Goal: Navigation & Orientation: Locate item on page

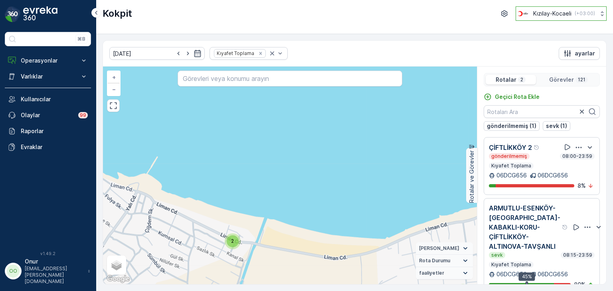
scroll to position [20, 0]
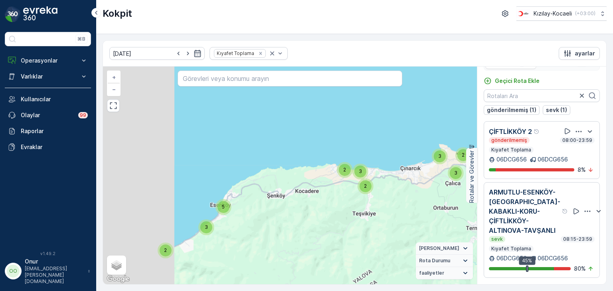
drag, startPoint x: 211, startPoint y: 190, endPoint x: 305, endPoint y: 192, distance: 94.2
click at [305, 192] on div "7 2 3 5 2 2 3 3 2 2 3 7 6 3 5 3 2 17 35 06DCG656 + − Uydu Yol haritası Arazi Ka…" at bounding box center [290, 176] width 374 height 218
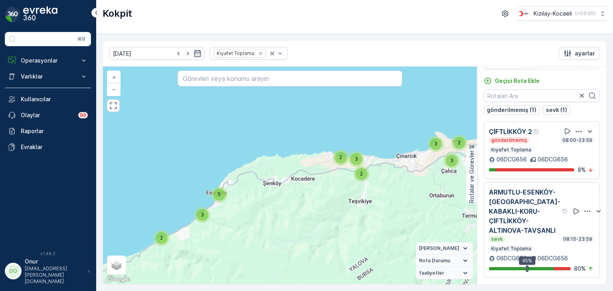
drag, startPoint x: 297, startPoint y: 190, endPoint x: 240, endPoint y: 204, distance: 58.4
click at [240, 204] on div "7 2 3 5 2 2 3 3 2 2 3 7 6 3 5 3 2 17 35 06DCG656 + − Uydu Yol haritası Arazi Ka…" at bounding box center [290, 176] width 374 height 218
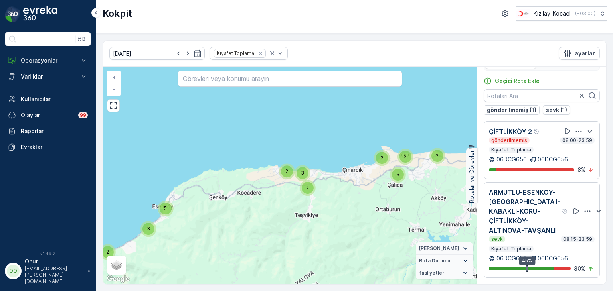
click at [164, 208] on span "5" at bounding box center [165, 209] width 3 height 6
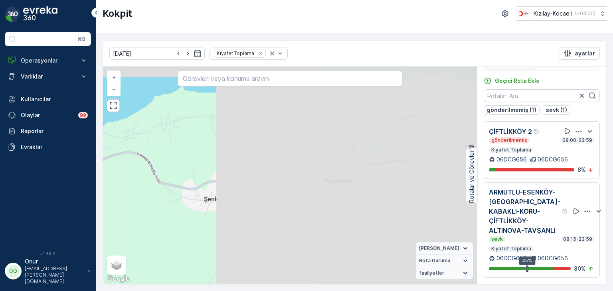
drag, startPoint x: 341, startPoint y: 188, endPoint x: 54, endPoint y: 258, distance: 295.0
click at [54, 258] on div "⌘B Operasyonlar Rapor - Kızılay Planlama Rotalar & Görevler Kokpit Ayarlar Varl…" at bounding box center [306, 145] width 613 height 291
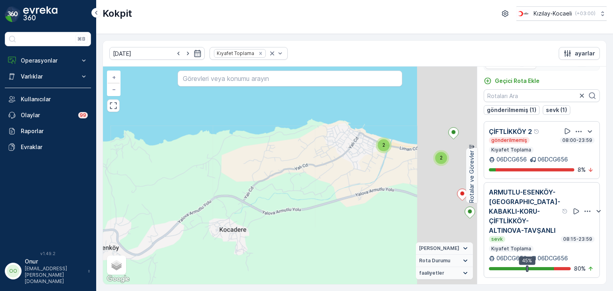
drag, startPoint x: 223, startPoint y: 181, endPoint x: 111, endPoint y: 232, distance: 122.6
click at [111, 232] on div "3 2 2 2 2 3 2 2 2 3 4 4 2 2 2 2 3 6 3 3 3 3 4 2 6 3 4 + − Uydu Yol haritası Ara…" at bounding box center [290, 176] width 374 height 218
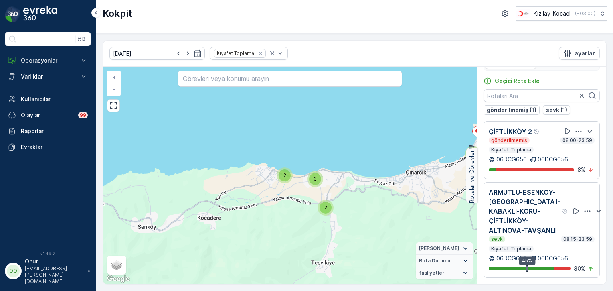
click at [284, 178] on span "2" at bounding box center [284, 175] width 3 height 6
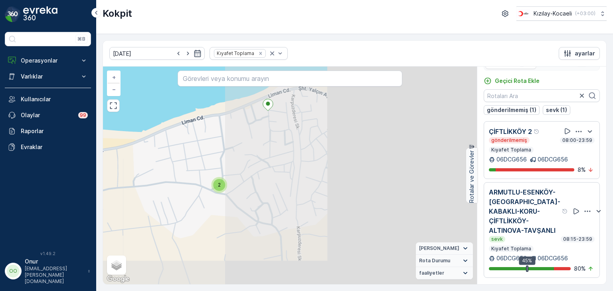
drag, startPoint x: 372, startPoint y: 206, endPoint x: 46, endPoint y: 157, distance: 329.9
click at [46, 157] on div "⌘B Operasyonlar Rapor - Kızılay Planlama Rotalar & Görevler Kokpit Ayarlar Varl…" at bounding box center [306, 145] width 613 height 291
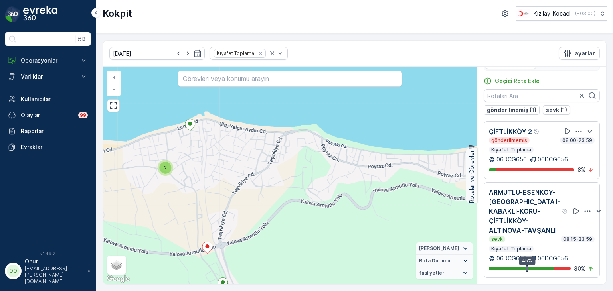
click at [165, 166] on span "2" at bounding box center [165, 168] width 3 height 6
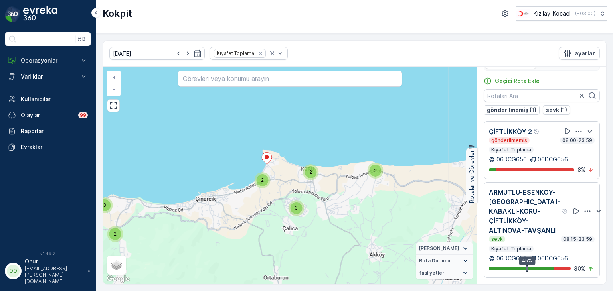
drag, startPoint x: 343, startPoint y: 176, endPoint x: 251, endPoint y: 206, distance: 97.2
click at [251, 206] on div "3 4 2 2 2 3 2 2 3 2 2 2 3 7 6 3 5 2 2 9 7 3 3 10 9 8 + − Uydu Yol haritası Araz…" at bounding box center [290, 176] width 374 height 218
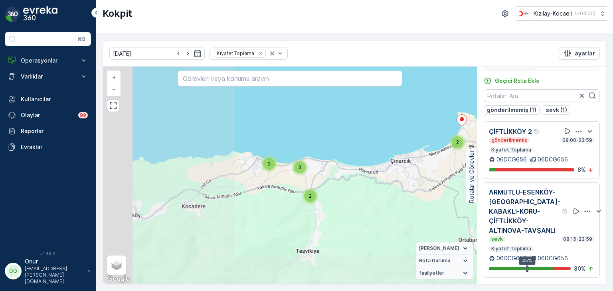
drag, startPoint x: 210, startPoint y: 198, endPoint x: 406, endPoint y: 160, distance: 199.4
click at [406, 160] on div "3 4 2 2 2 3 2 2 3 2 2 2 3 7 6 3 5 2 2 9 7 3 3 10 9 8 + − Uydu Yol haritası Araz…" at bounding box center [290, 176] width 374 height 218
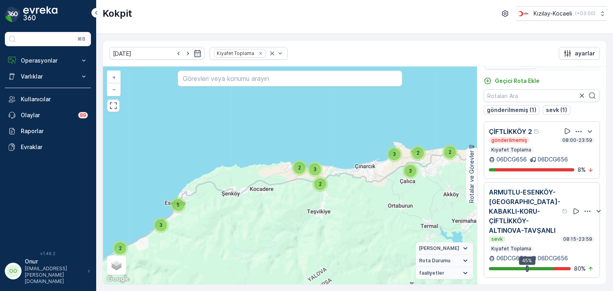
scroll to position [15, 0]
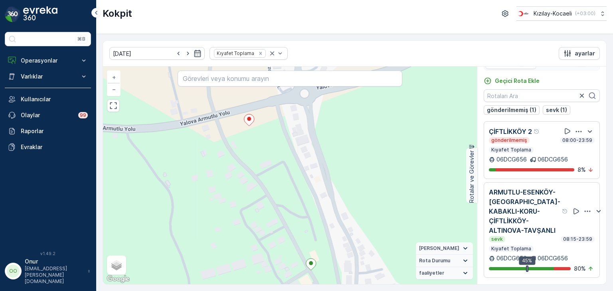
drag, startPoint x: 268, startPoint y: 125, endPoint x: 278, endPoint y: 189, distance: 65.5
click at [278, 189] on div "2 2 + − Uydu Yol haritası Arazi Karışık Leaflet Klavye kısayolları Harita Veril…" at bounding box center [290, 176] width 374 height 218
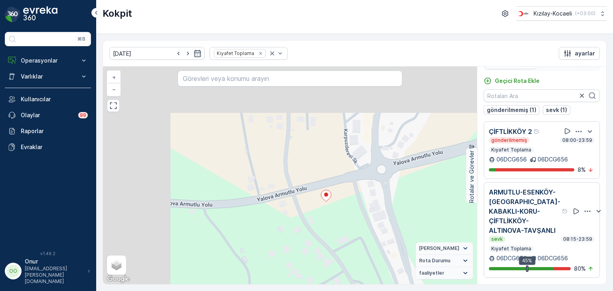
drag, startPoint x: 256, startPoint y: 141, endPoint x: 332, endPoint y: 213, distance: 105.1
click at [332, 213] on div "2 2 + − Uydu Yol haritası Arazi Karışık Leaflet Klavye kısayolları Harita Veril…" at bounding box center [290, 176] width 374 height 218
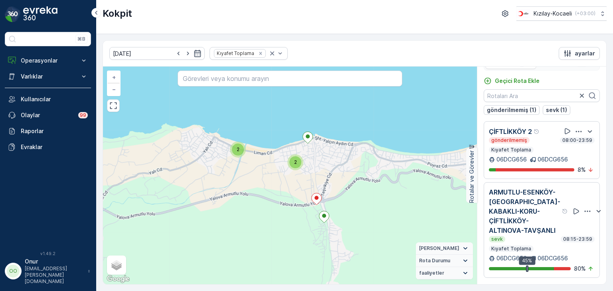
click at [297, 164] on div "2" at bounding box center [295, 163] width 12 height 12
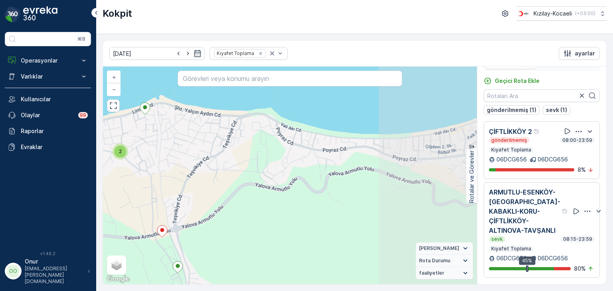
drag, startPoint x: 372, startPoint y: 192, endPoint x: 196, endPoint y: 158, distance: 178.9
click at [196, 158] on div "2 2 2 2 3 3 2 2 2 2 3 2 3 2 2 2 2 3 + − Uydu Yol haritası Arazi Karışık Leaflet…" at bounding box center [290, 176] width 374 height 218
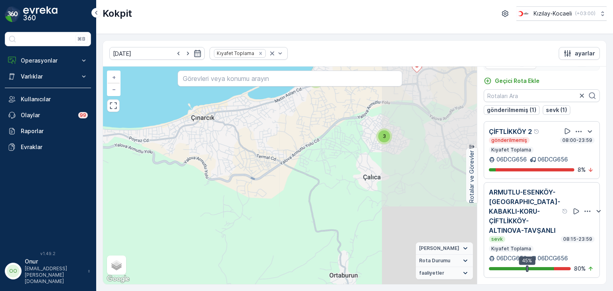
drag, startPoint x: 370, startPoint y: 175, endPoint x: 206, endPoint y: 154, distance: 165.4
click at [206, 154] on div "3 2 2 2 2 3 2 2 2 3 4 4 2 2 2 2 3 6 3 3 3 3 4 2 6 3 4 + − Uydu Yol haritası Ara…" at bounding box center [290, 176] width 374 height 218
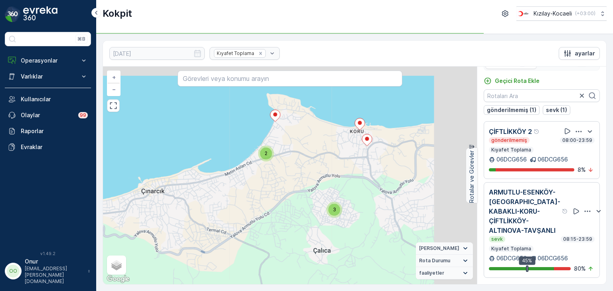
drag, startPoint x: 259, startPoint y: 200, endPoint x: 240, endPoint y: 226, distance: 32.0
click at [240, 226] on div "3 2 2 2 2 3 2 2 2 3 4 4 2 2 2 2 3 6 3 3 3 3 4 2 6 3 4 + − Uydu Yol haritası Ara…" at bounding box center [290, 176] width 374 height 218
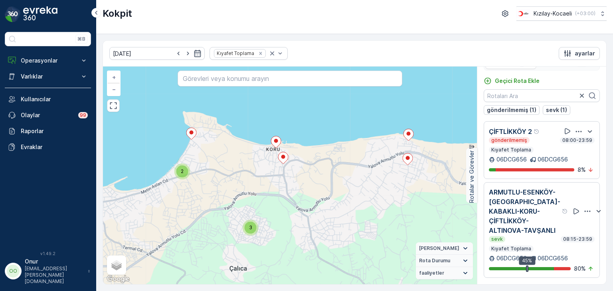
click at [256, 230] on div "3" at bounding box center [251, 228] width 16 height 16
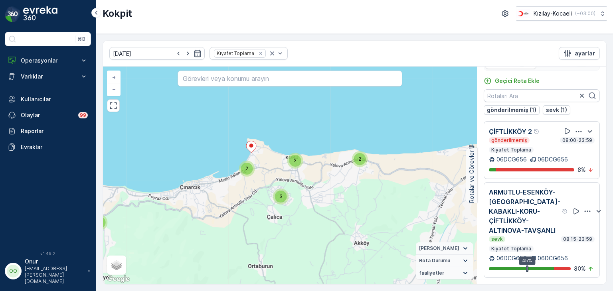
click at [355, 159] on div "2" at bounding box center [360, 159] width 12 height 12
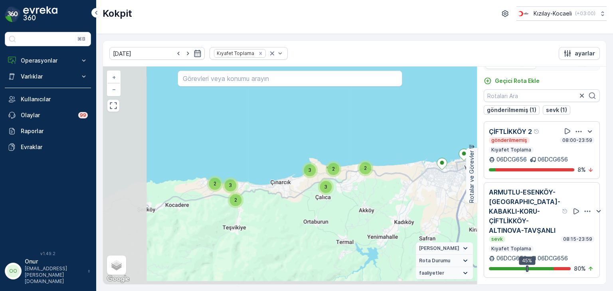
drag, startPoint x: 252, startPoint y: 192, endPoint x: 349, endPoint y: 176, distance: 99.2
click at [349, 176] on div "7 2 3 5 2 2 3 3 2 2 3 7 6 3 5 3 2 17 35 + − Uydu Yol haritası Arazi Karışık Lea…" at bounding box center [290, 176] width 374 height 218
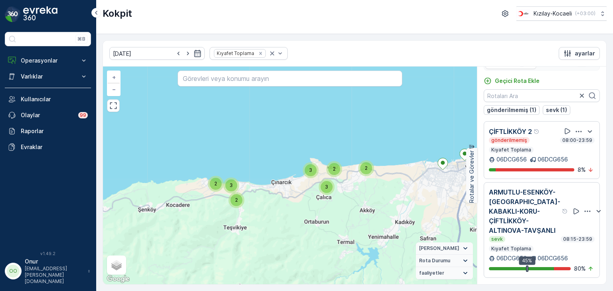
click at [335, 168] on span "2" at bounding box center [334, 169] width 3 height 6
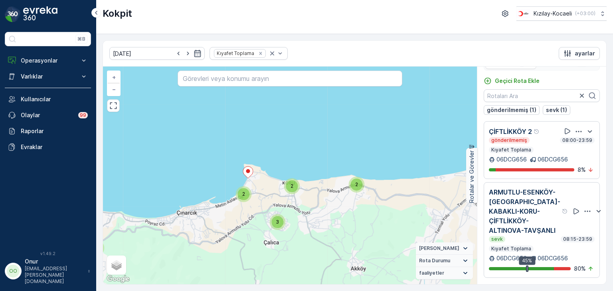
click at [278, 222] on span "3" at bounding box center [277, 222] width 3 height 6
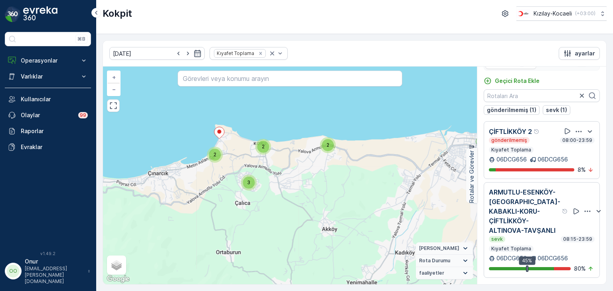
drag, startPoint x: 220, startPoint y: 163, endPoint x: 310, endPoint y: 165, distance: 89.5
click at [310, 165] on div "3 4 2 2 2 3 2 2 3 2 2 2 3 7 6 3 5 2 2 9 7 3 3 10 9 8 + − Uydu Yol haritası Araz…" at bounding box center [290, 176] width 374 height 218
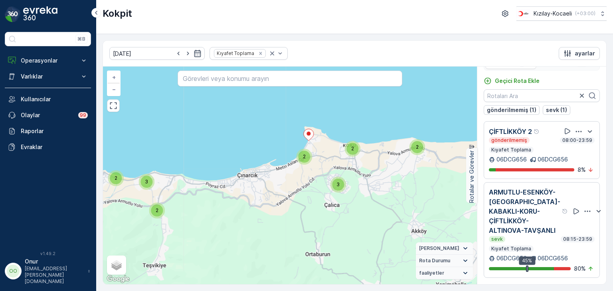
click at [305, 157] on span "2" at bounding box center [304, 157] width 3 height 6
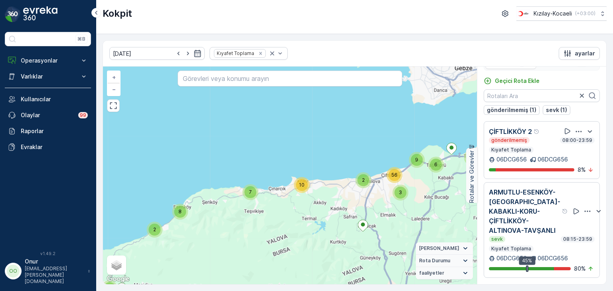
click at [251, 194] on span "7" at bounding box center [250, 192] width 3 height 6
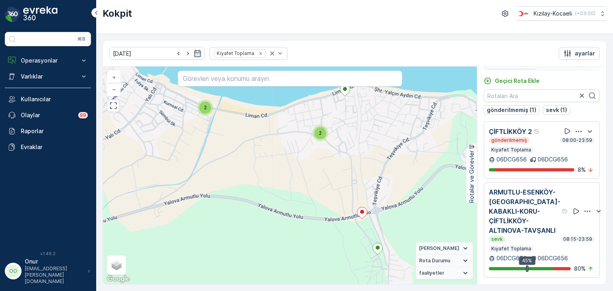
click at [318, 132] on div "2" at bounding box center [320, 133] width 12 height 12
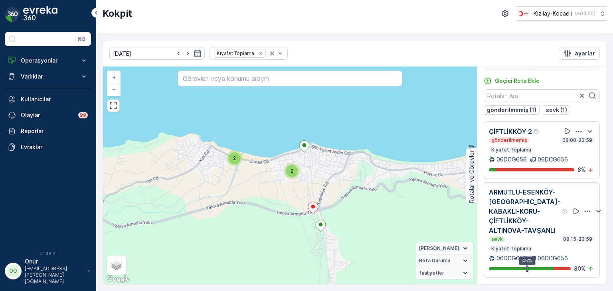
click at [236, 159] on div "2" at bounding box center [234, 159] width 12 height 12
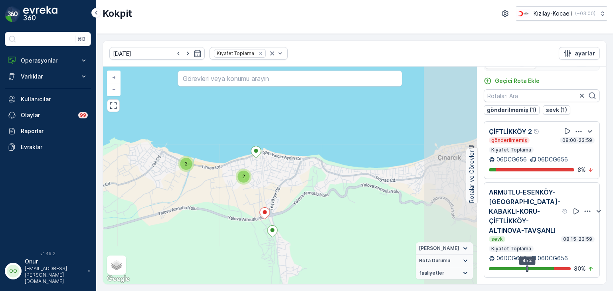
drag, startPoint x: 365, startPoint y: 176, endPoint x: 278, endPoint y: 207, distance: 92.3
click at [278, 207] on div "3 2 2 2 2 3 2 2 2 3 4 4 2 2 2 2 3 6 3 3 3 3 4 2 6 3 4 + − Uydu Yol haritası Ara…" at bounding box center [290, 176] width 374 height 218
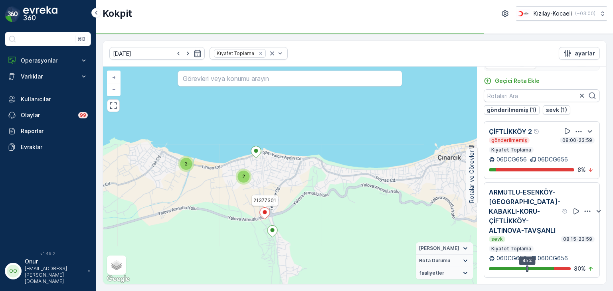
click at [242, 174] on span "2" at bounding box center [243, 177] width 3 height 6
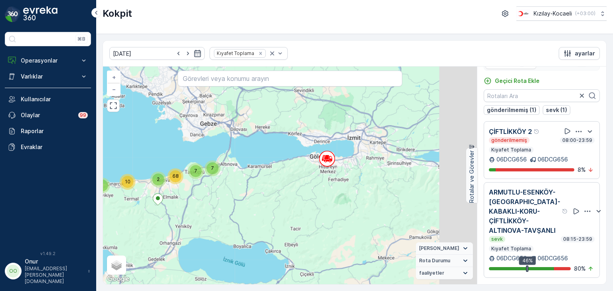
drag, startPoint x: 413, startPoint y: 176, endPoint x: 279, endPoint y: 200, distance: 135.8
click at [279, 200] on div "8 2 8 10 7 7 2 7 68 + − Uydu Yol haritası Arazi Karışık Leaflet Klavye kısayoll…" at bounding box center [290, 176] width 374 height 218
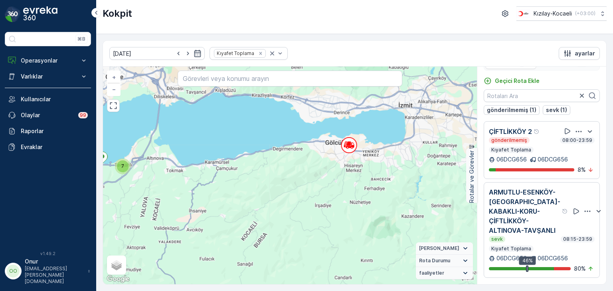
drag, startPoint x: 260, startPoint y: 176, endPoint x: 355, endPoint y: 200, distance: 98.0
click at [355, 200] on div "7 2 8 10 7 7 2 6 9 3 56 + − Uydu Yol haritası Arazi Karışık Leaflet Klavye kısa…" at bounding box center [290, 176] width 374 height 218
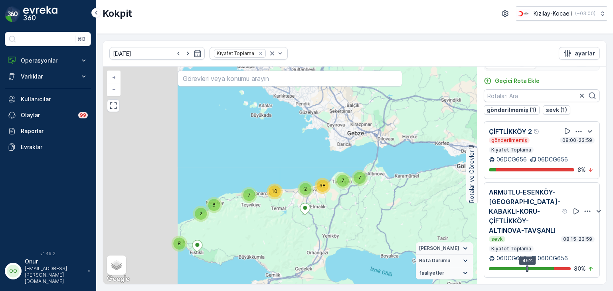
drag, startPoint x: 194, startPoint y: 218, endPoint x: 324, endPoint y: 217, distance: 129.4
click at [324, 217] on div "8 2 8 10 7 7 2 7 68 + − Uydu Yol haritası Arazi Karışık Leaflet Klavye kısayoll…" at bounding box center [290, 176] width 374 height 218
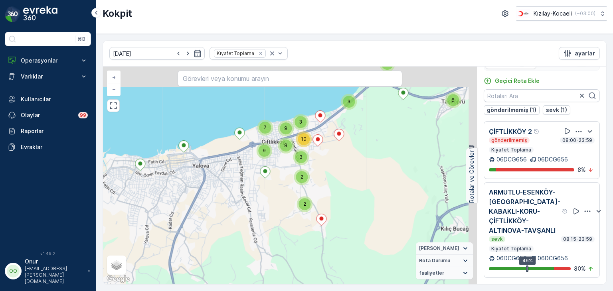
drag, startPoint x: 322, startPoint y: 165, endPoint x: 242, endPoint y: 240, distance: 109.9
click at [242, 240] on div "3 4 2 2 2 3 2 2 3 2 2 2 3 7 6 3 5 2 2 9 7 3 3 10 9 8 + − Uydu Yol haritası Araz…" at bounding box center [290, 176] width 374 height 218
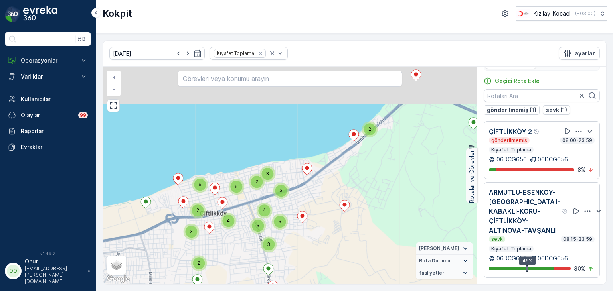
drag, startPoint x: 240, startPoint y: 188, endPoint x: 222, endPoint y: 242, distance: 56.4
click at [222, 242] on div "3 2 2 2 2 3 2 2 2 3 4 4 2 2 2 2 3 6 3 3 3 3 4 2 6 3 4 + − Uydu Yol haritası Ara…" at bounding box center [290, 176] width 374 height 218
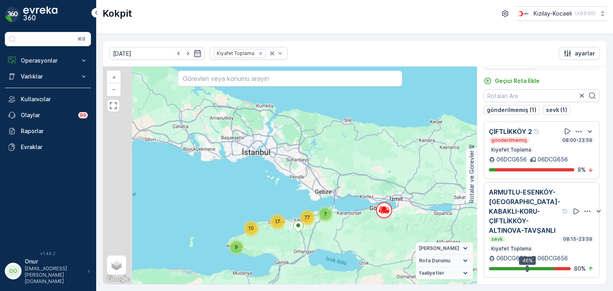
drag, startPoint x: 233, startPoint y: 240, endPoint x: 321, endPoint y: 208, distance: 94.1
click at [313, 212] on div "77" at bounding box center [307, 218] width 12 height 12
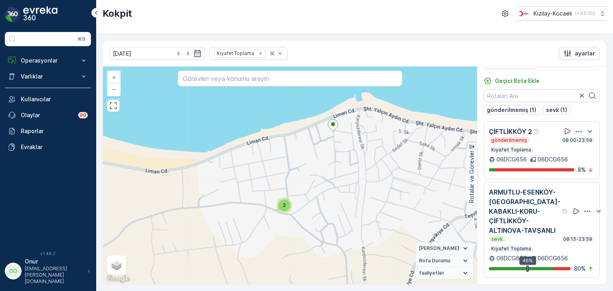
click at [284, 202] on div "2" at bounding box center [284, 206] width 12 height 12
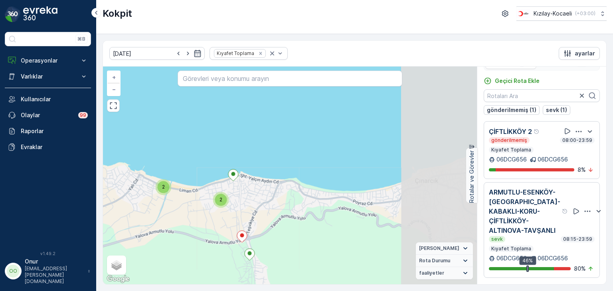
drag, startPoint x: 355, startPoint y: 194, endPoint x: 253, endPoint y: 210, distance: 103.0
click at [253, 210] on div "3 2 2 2 2 3 2 2 2 3 4 4 2 2 2 2 3 6 3 3 3 3 4 2 6 3 4 + − Uydu Yol haritası Ara…" at bounding box center [290, 176] width 374 height 218
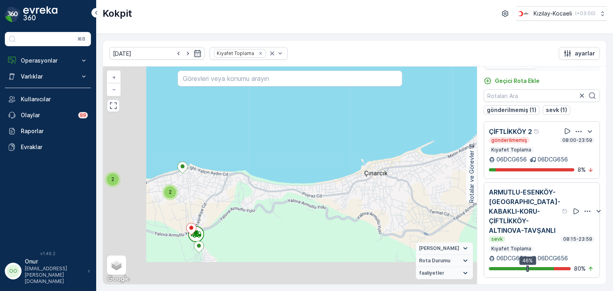
drag, startPoint x: 217, startPoint y: 234, endPoint x: 320, endPoint y: 194, distance: 110.5
click at [320, 194] on div "3 2 2 2 2 3 2 2 2 3 4 4 2 2 2 2 3 6 3 3 3 3 4 2 6 3 4 + − Uydu Yol haritası Ara…" at bounding box center [290, 176] width 374 height 218
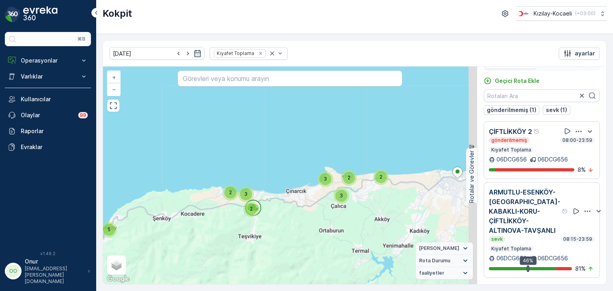
drag, startPoint x: 290, startPoint y: 205, endPoint x: 233, endPoint y: 237, distance: 65.2
click at [233, 237] on div "7 2 3 5 2 2 3 3 2 2 3 7 6 3 5 3 2 17 35 + − Uydu Yol haritası Arazi Karışık Lea…" at bounding box center [290, 176] width 374 height 218
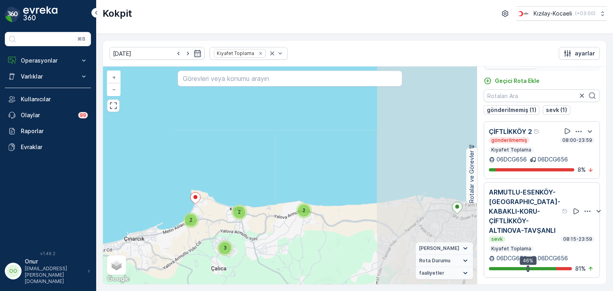
drag, startPoint x: 415, startPoint y: 202, endPoint x: 242, endPoint y: 244, distance: 178.0
click at [242, 244] on div "3 4 2 2 2 3 2 2 3 2 2 2 3 7 6 3 5 2 2 9 7 3 3 10 9 8 + − Uydu Yol haritası Araz…" at bounding box center [290, 176] width 374 height 218
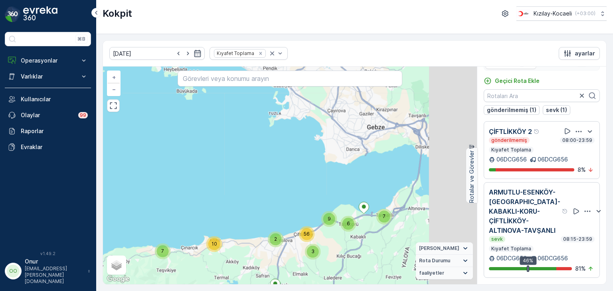
drag, startPoint x: 390, startPoint y: 234, endPoint x: 286, endPoint y: 247, distance: 105.0
click at [286, 247] on div "7 2 8 10 7 7 2 6 9 3 56 + − Uydu Yol haritası Arazi Karışık Leaflet Klavye kısa…" at bounding box center [290, 176] width 374 height 218
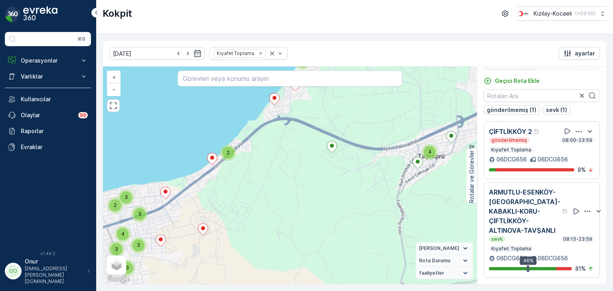
drag, startPoint x: 256, startPoint y: 184, endPoint x: 311, endPoint y: 224, distance: 67.7
click at [311, 224] on div "3 2 2 2 2 3 2 2 2 3 4 4 2 2 2 2 3 6 3 3 3 3 4 2 6 3 4 + − Uydu Yol haritası Ara…" at bounding box center [290, 176] width 374 height 218
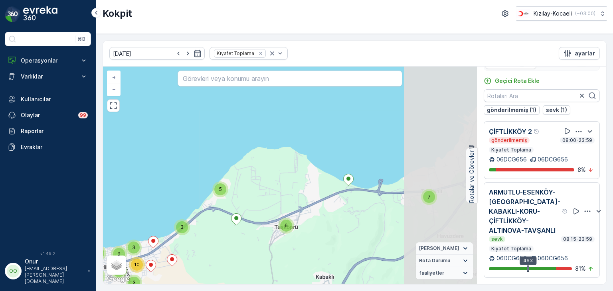
drag, startPoint x: 412, startPoint y: 220, endPoint x: 321, endPoint y: 230, distance: 91.5
click at [321, 230] on div "3 4 2 2 2 3 2 2 3 2 2 2 3 7 6 3 5 2 2 9 7 3 3 10 9 8 + − Uydu Yol haritası Araz…" at bounding box center [290, 176] width 374 height 218
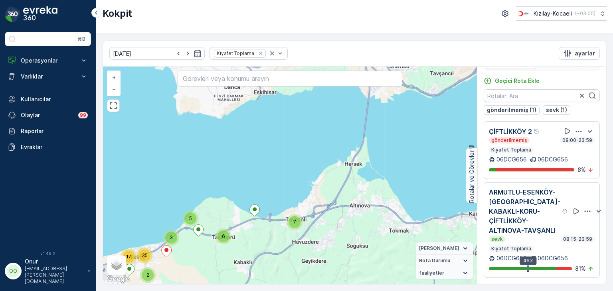
drag, startPoint x: 335, startPoint y: 201, endPoint x: 283, endPoint y: 206, distance: 52.9
click at [283, 206] on div "7 2 3 5 2 2 3 3 2 2 3 7 6 3 5 3 2 17 35 + − Uydu Yol haritası Arazi Karışık Lea…" at bounding box center [290, 176] width 374 height 218
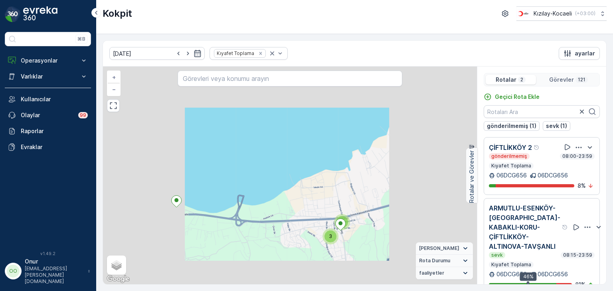
scroll to position [15, 0]
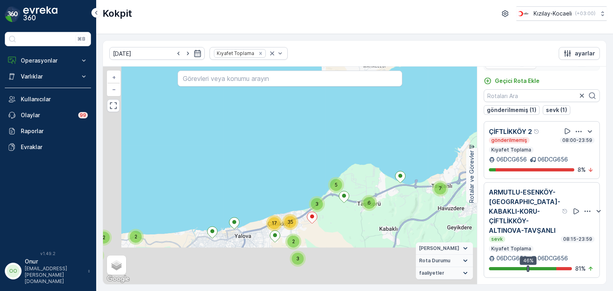
drag, startPoint x: 250, startPoint y: 231, endPoint x: 350, endPoint y: 187, distance: 109.0
click at [350, 187] on div "7 2 3 5 2 2 3 3 2 2 3 7 6 3 5 3 2 17 35 + − Uydu Yol haritası Arazi Karışık Lea…" at bounding box center [290, 176] width 374 height 218
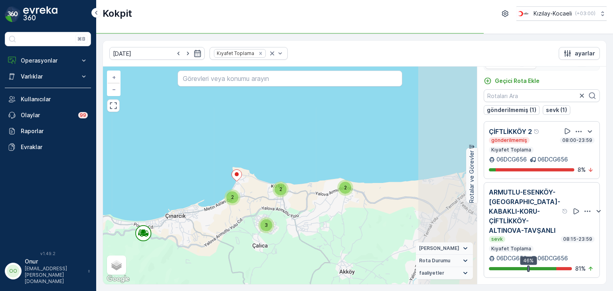
drag, startPoint x: 282, startPoint y: 201, endPoint x: 222, endPoint y: 230, distance: 66.6
click at [222, 230] on div "3 4 2 2 2 3 2 2 3 2 2 2 3 7 6 3 5 2 2 9 7 3 3 10 9 8 + − Uydu Yol haritası Araz…" at bounding box center [290, 176] width 374 height 218
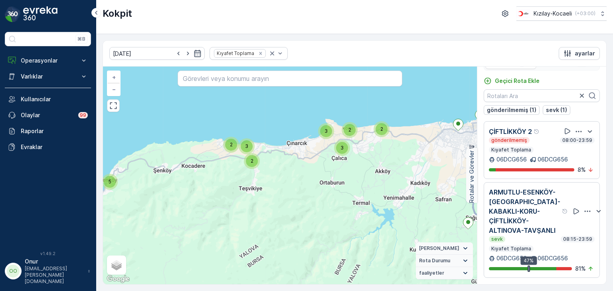
click at [244, 144] on div "3" at bounding box center [247, 147] width 12 height 12
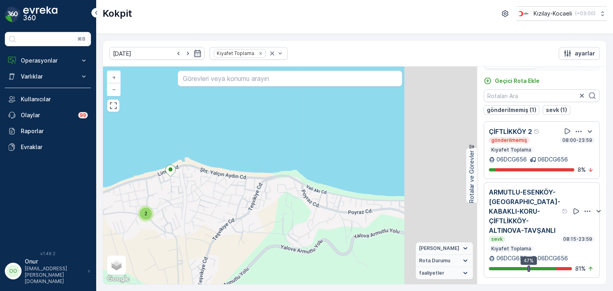
drag, startPoint x: 400, startPoint y: 184, endPoint x: 227, endPoint y: 188, distance: 173.3
click at [227, 188] on div "2 2 2 2 3 3 2 2 2 2 3 2 3 2 2 2 2 3 + − Uydu Yol haritası Arazi Karışık Leaflet…" at bounding box center [290, 176] width 374 height 218
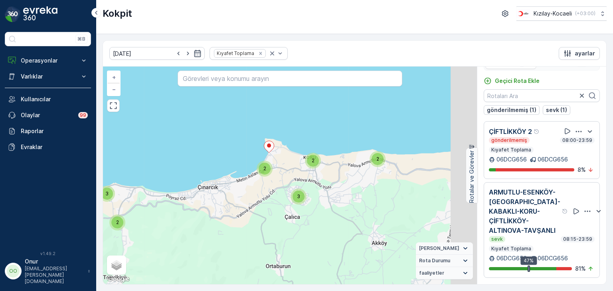
drag, startPoint x: 268, startPoint y: 188, endPoint x: 236, endPoint y: 193, distance: 32.6
click at [236, 193] on div "3 4 2 2 2 3 2 2 3 2 2 2 3 7 6 3 5 2 2 9 7 3 3 10 9 8 + − Uydu Yol haritası Araz…" at bounding box center [290, 176] width 374 height 218
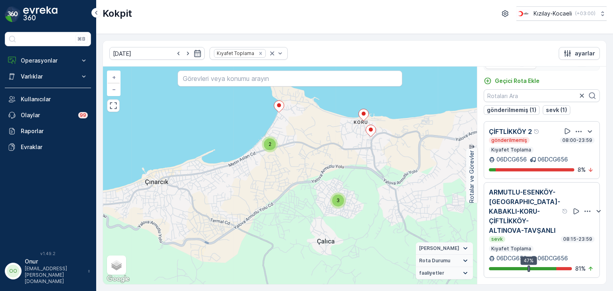
click at [275, 147] on div "2" at bounding box center [270, 145] width 16 height 16
